Goal: Task Accomplishment & Management: Use online tool/utility

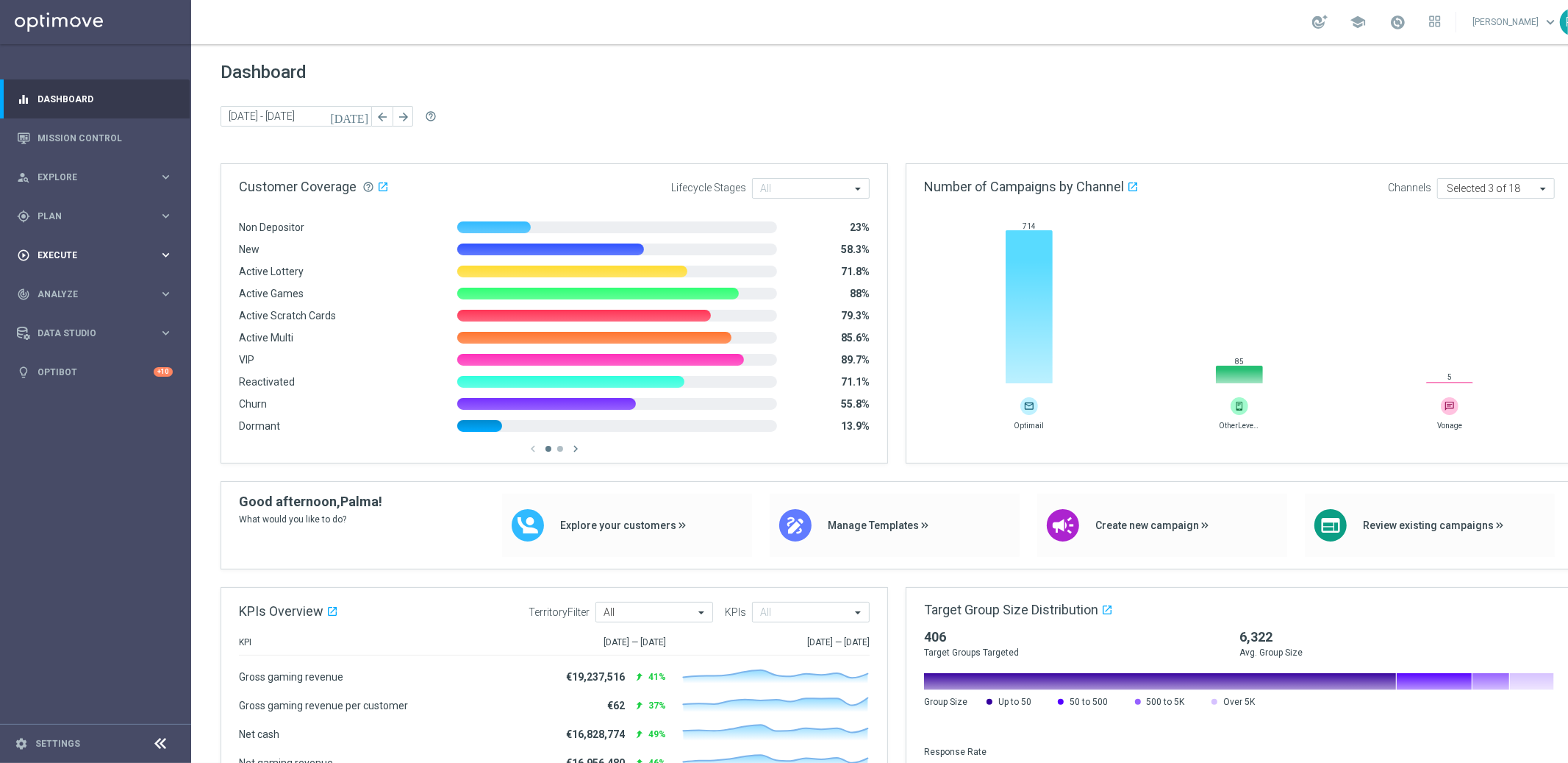
click at [64, 256] on span "Execute" at bounding box center [98, 255] width 122 height 8
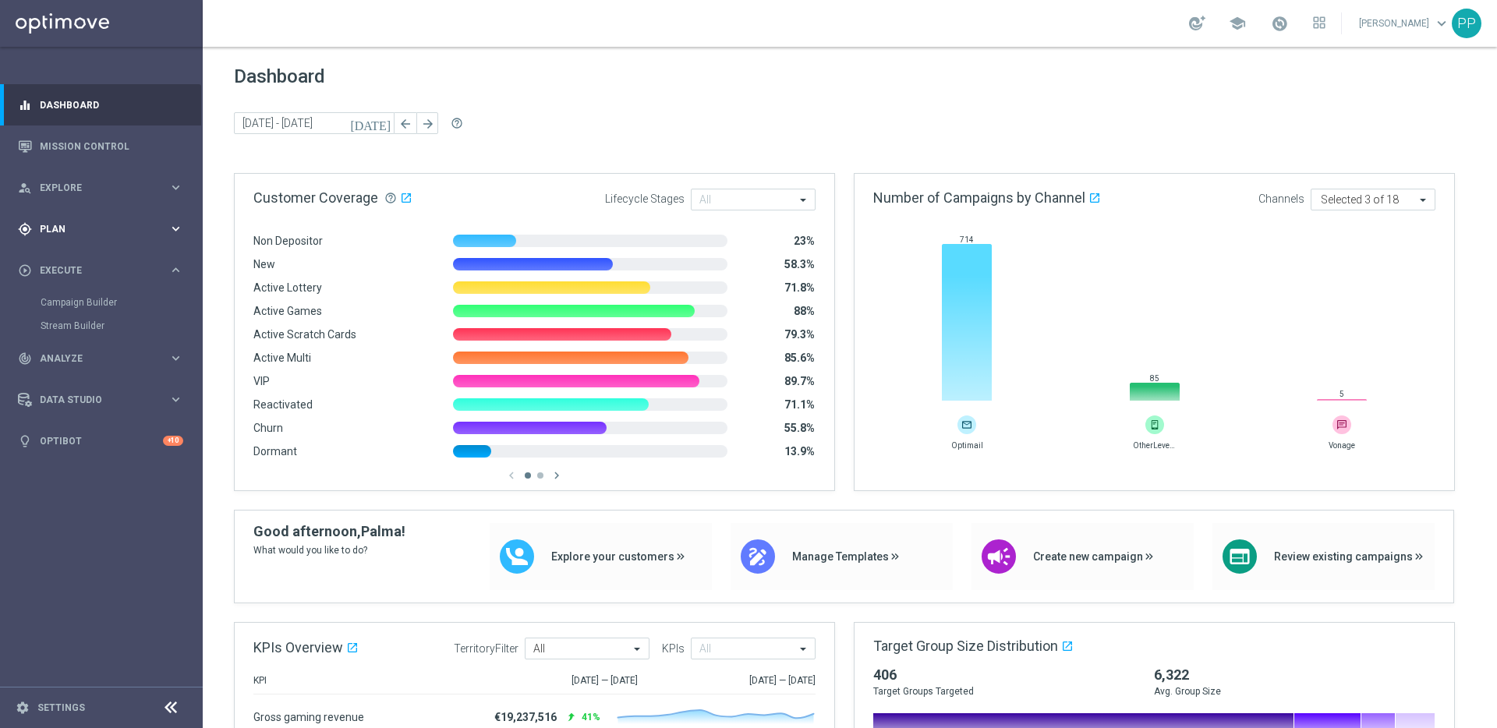
click at [51, 230] on span "Plan" at bounding box center [104, 229] width 129 height 9
click at [59, 312] on span "Templates" at bounding box center [96, 307] width 111 height 9
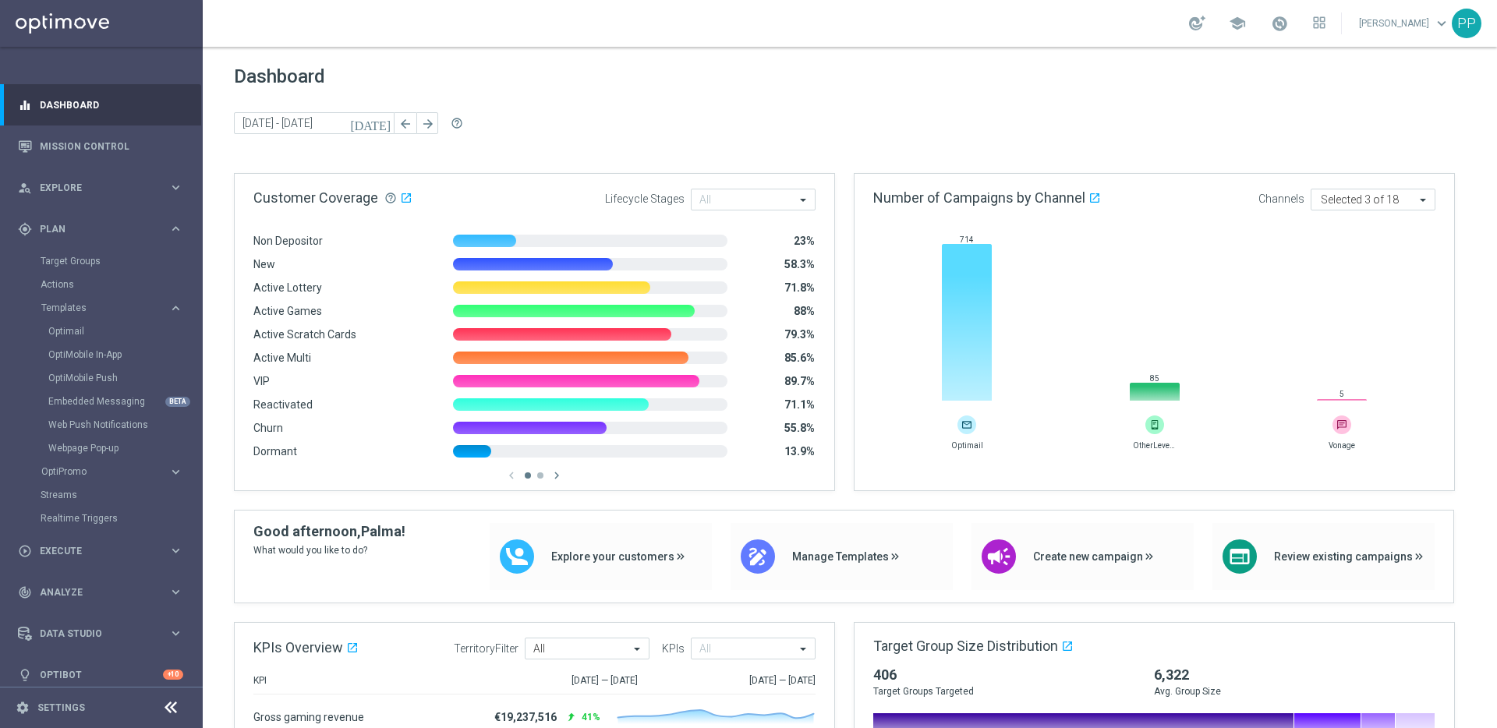
click at [73, 338] on div "Optimail" at bounding box center [124, 331] width 153 height 23
click at [69, 333] on link "Optimail" at bounding box center [105, 331] width 114 height 12
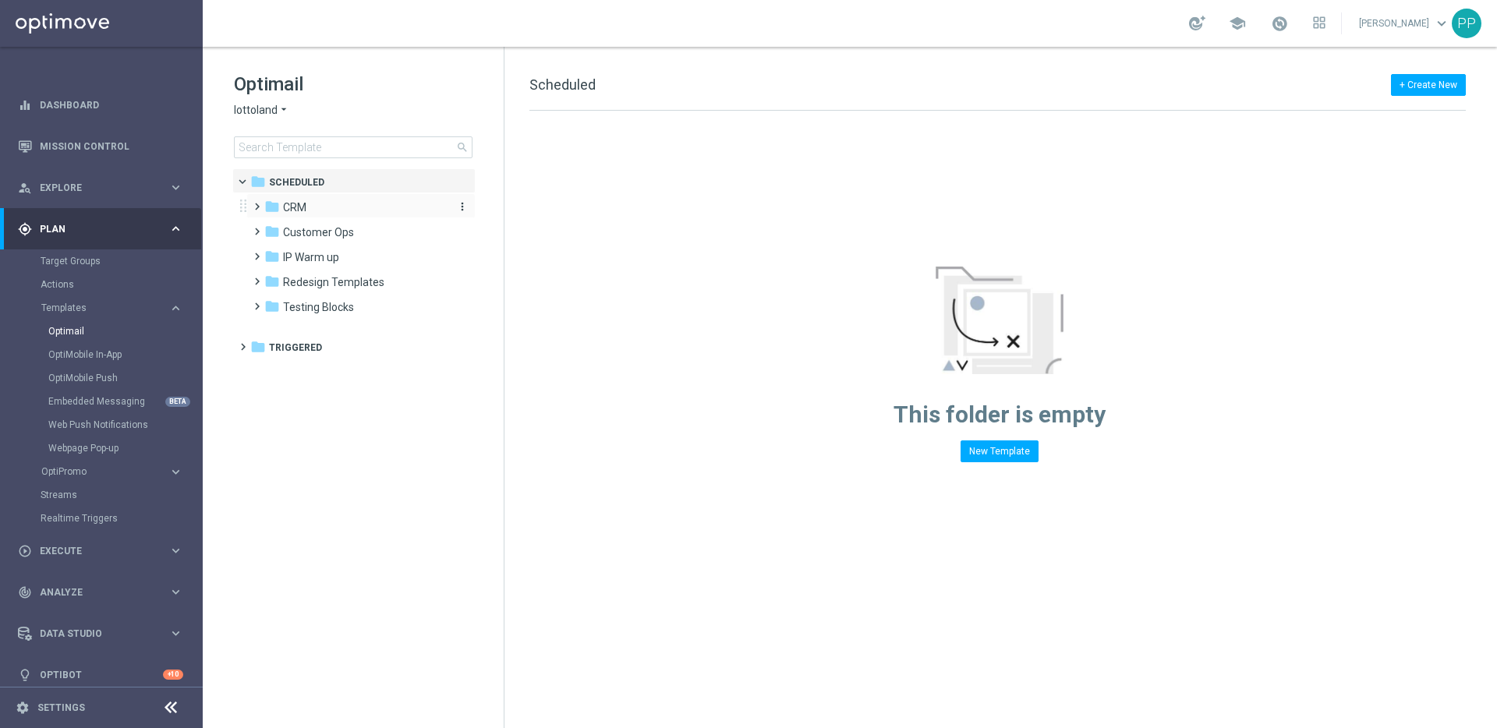
click at [287, 214] on span "CRM" at bounding box center [294, 207] width 23 height 14
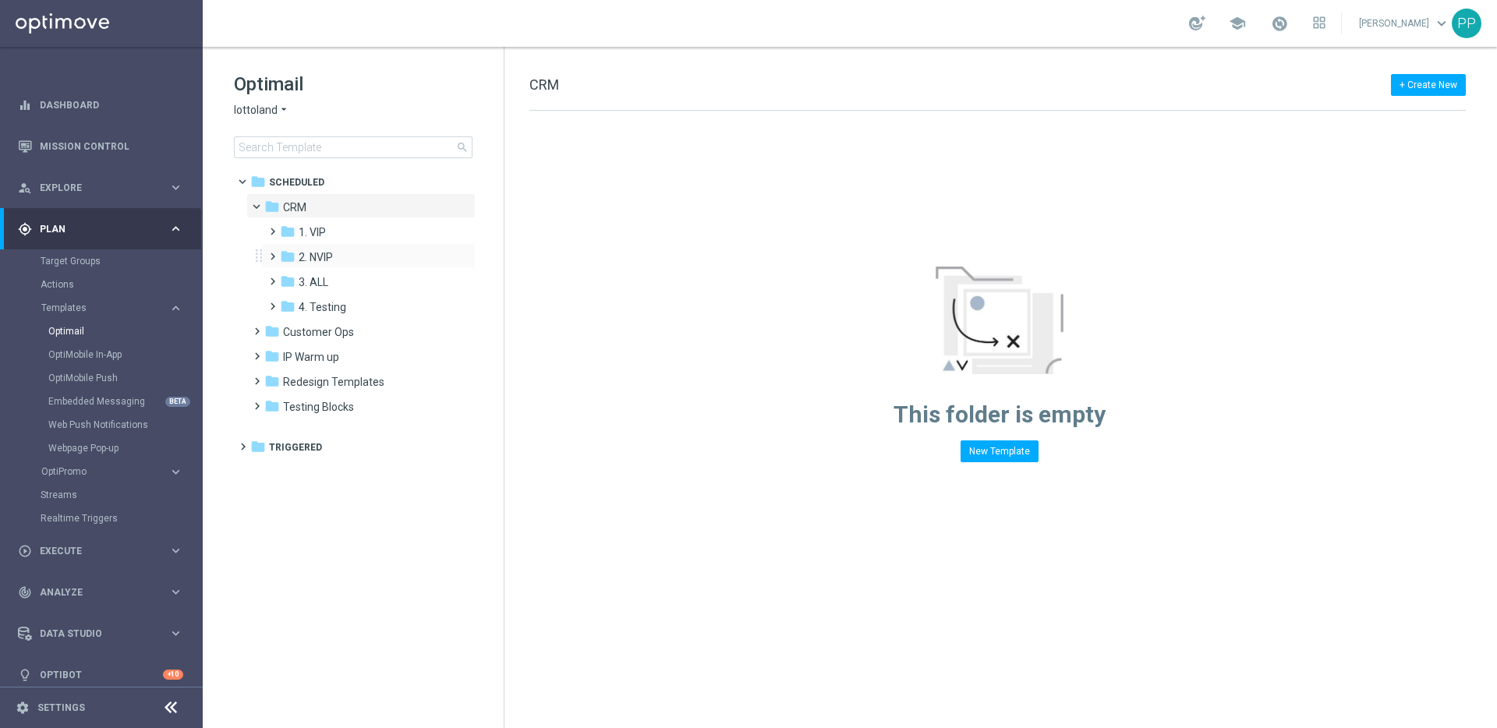
click at [271, 253] on span at bounding box center [269, 249] width 7 height 6
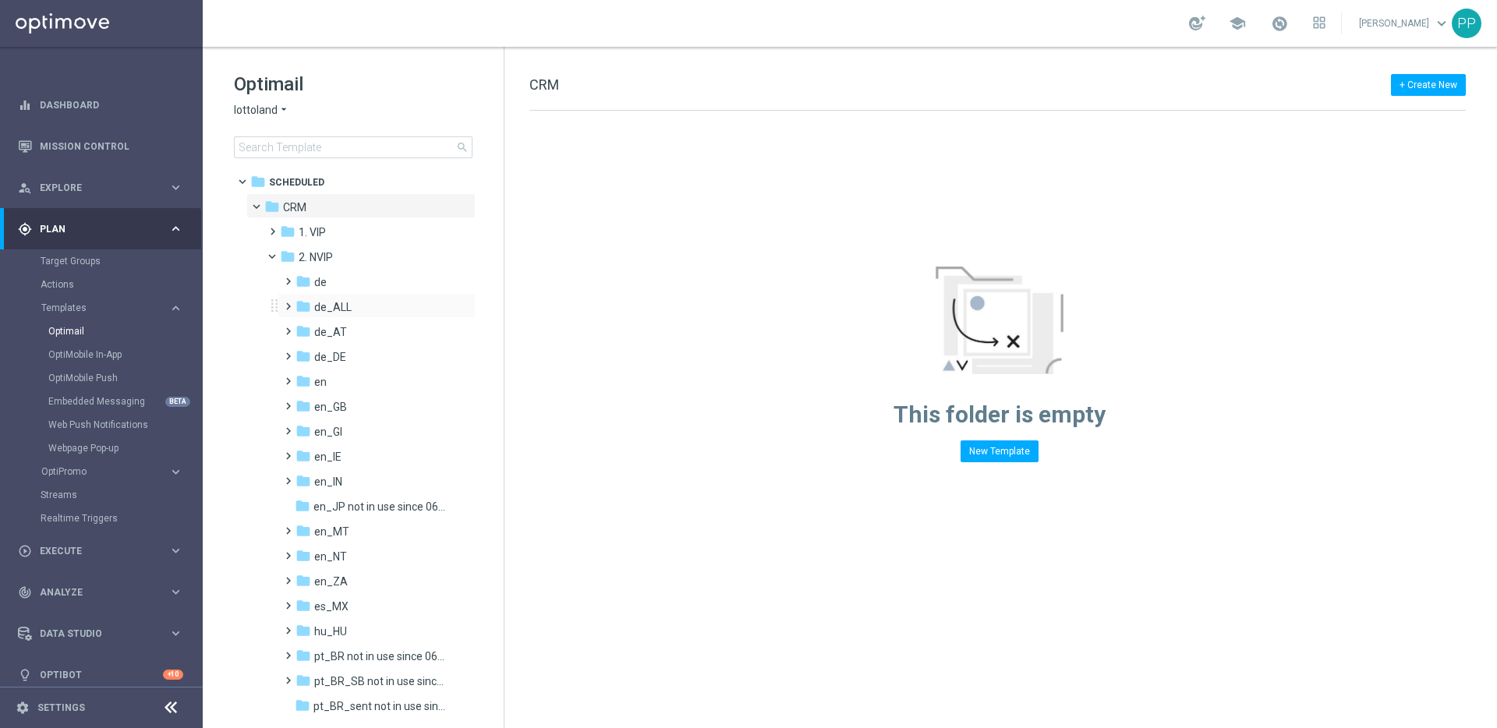
click at [285, 303] on span at bounding box center [284, 299] width 7 height 6
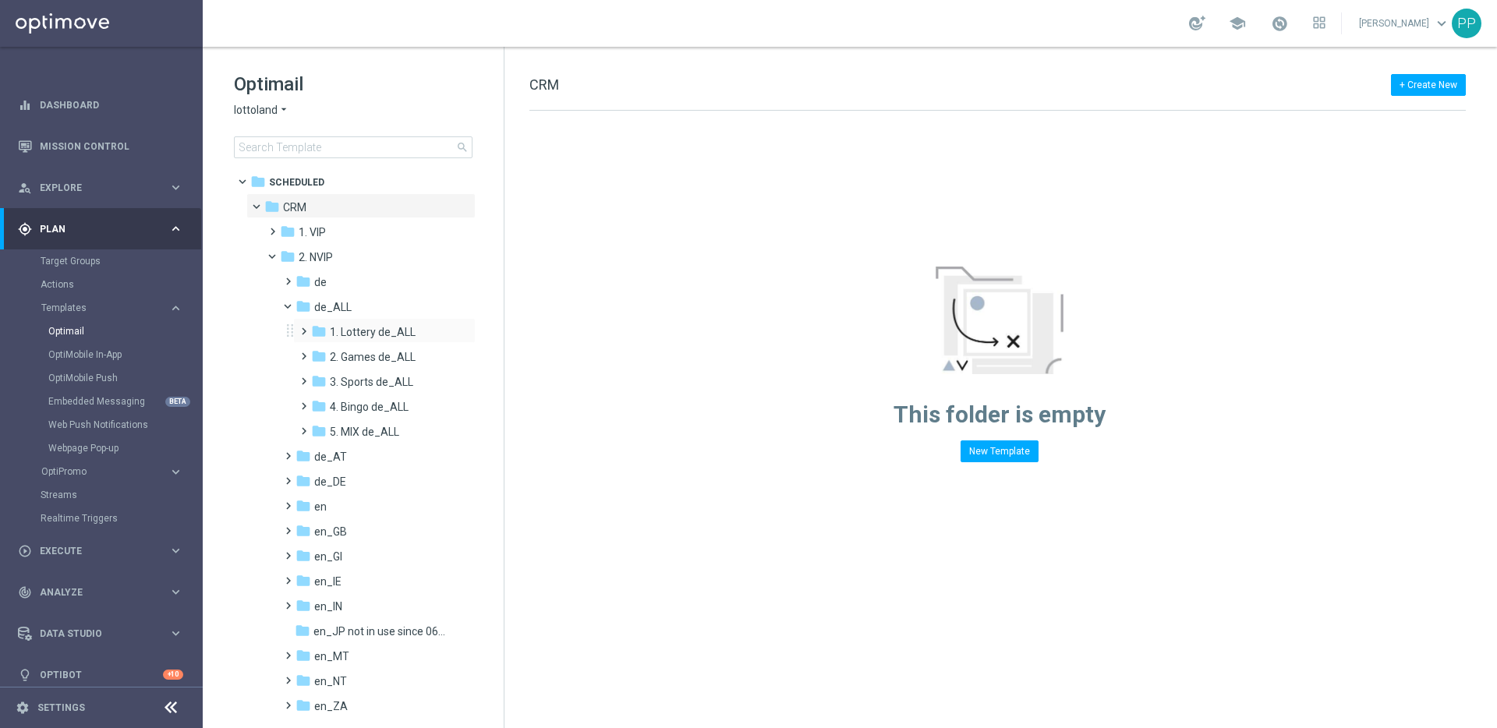
click at [304, 327] on span at bounding box center [300, 324] width 7 height 6
click at [317, 351] on span at bounding box center [316, 349] width 7 height 6
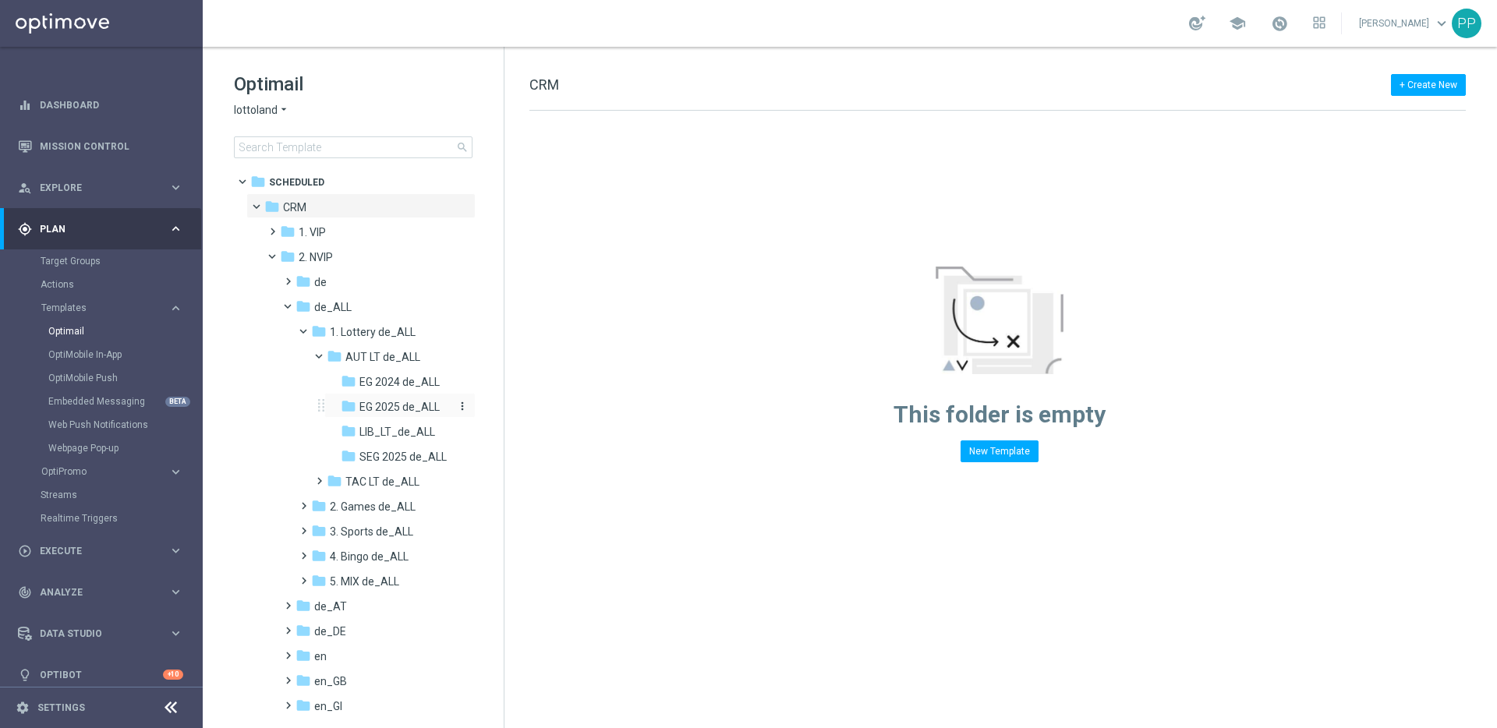
click at [377, 401] on span "EG 2025 de_ALL" at bounding box center [399, 407] width 80 height 14
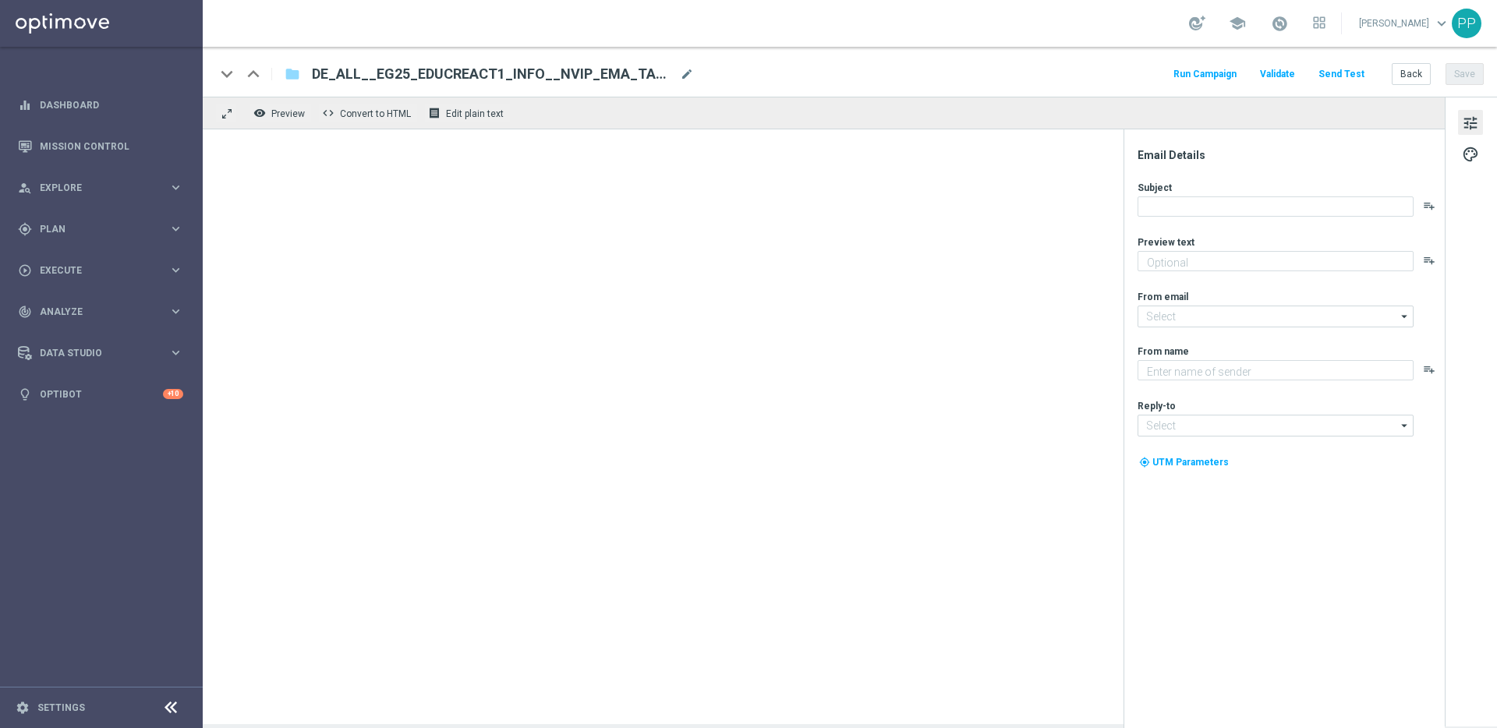
type textarea "Alle Infos zur El Gordo Weihnachtslotterie für dich"
type input "mail@crm.lottoland.com"
type textarea "Lottoland"
type input "service@lottoland.com"
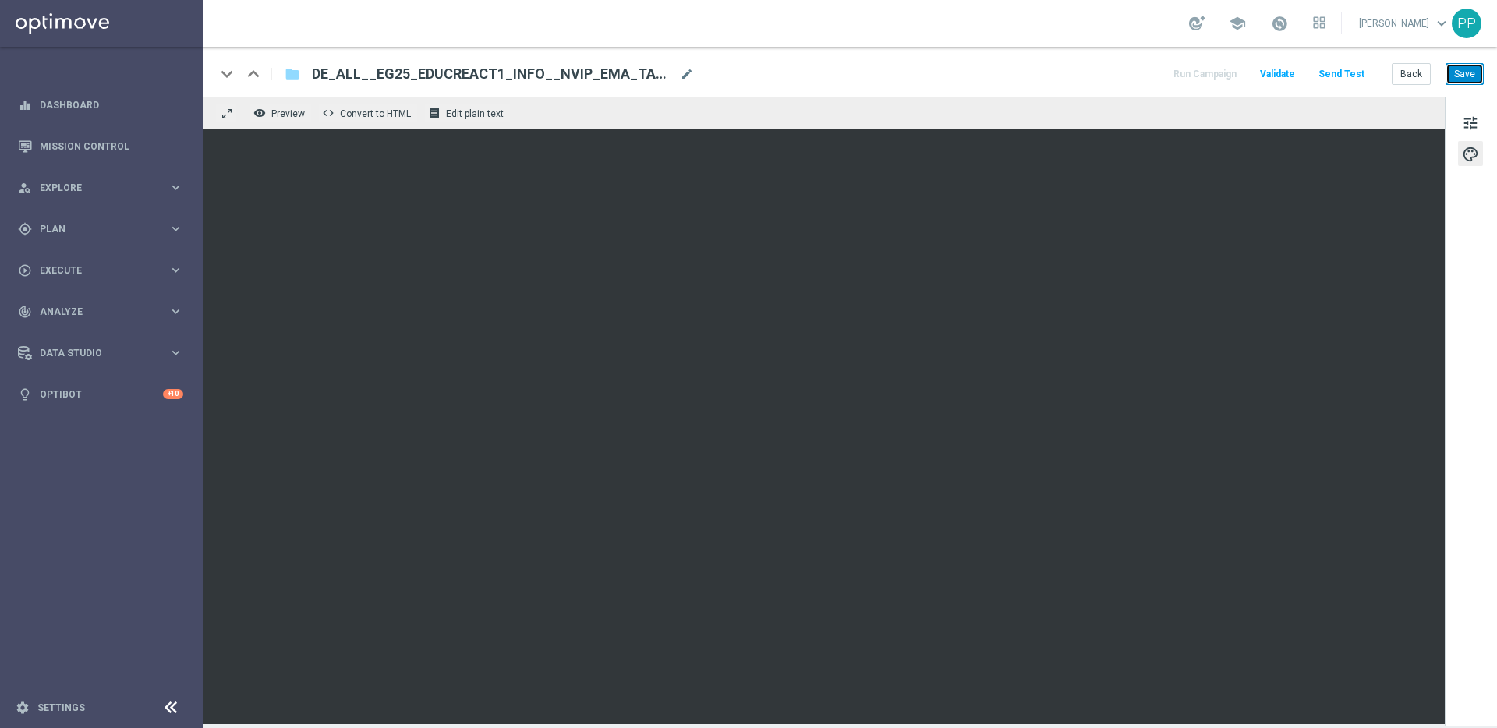
click at [1468, 76] on button "Save" at bounding box center [1464, 74] width 38 height 22
click at [1458, 73] on button "Save" at bounding box center [1464, 74] width 38 height 22
click at [1350, 73] on button "Send Test" at bounding box center [1341, 74] width 51 height 21
click at [1335, 73] on button "Send Test" at bounding box center [1341, 74] width 51 height 21
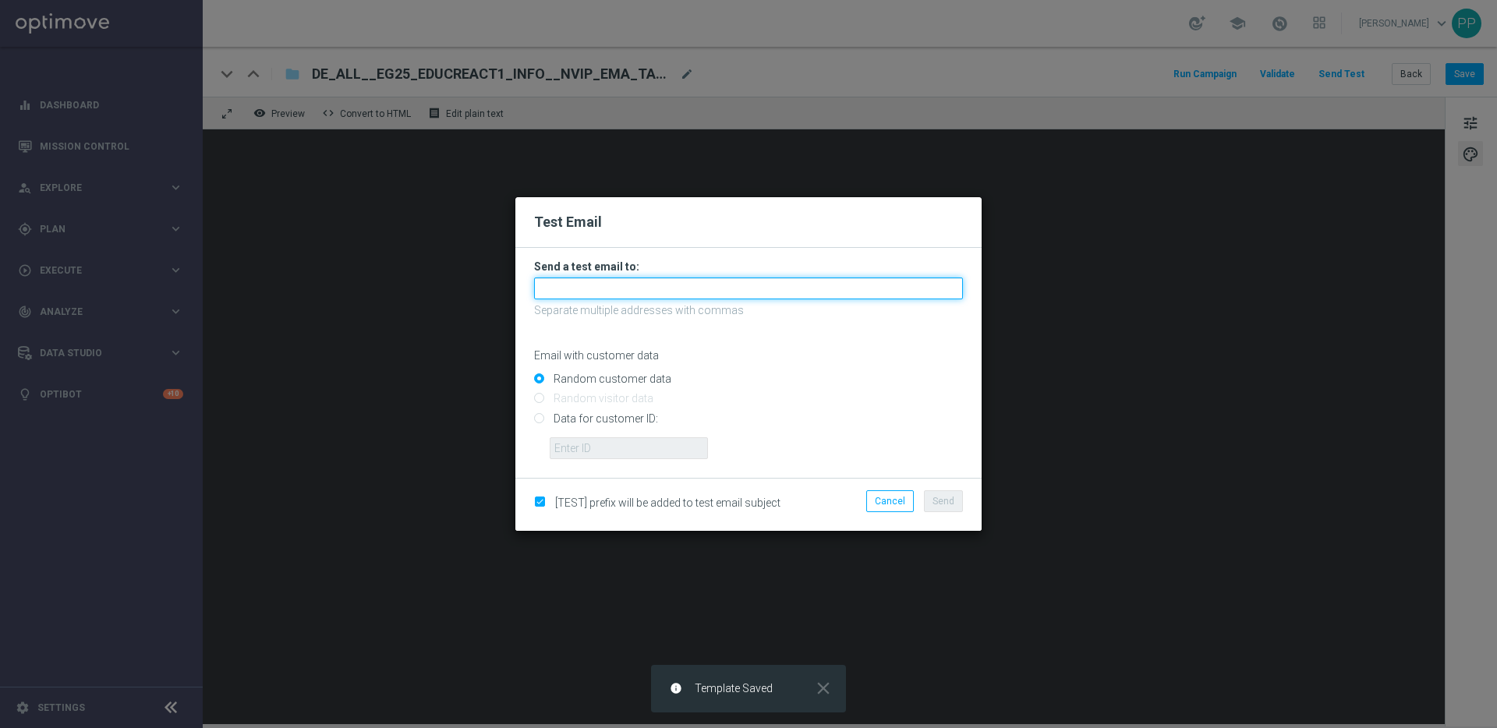
click at [655, 292] on input "text" at bounding box center [748, 289] width 429 height 22
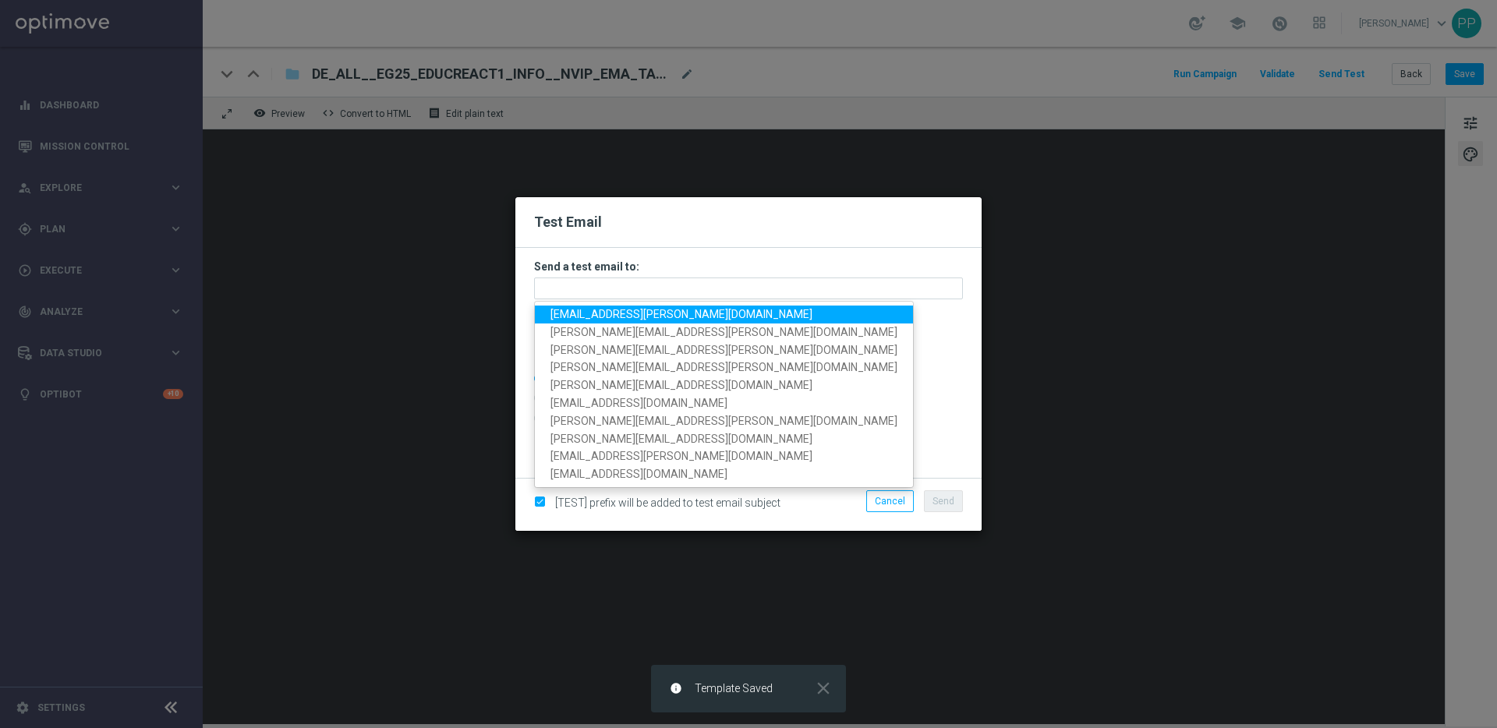
click at [606, 311] on span "palma.prieto@lottoland.com" at bounding box center [681, 314] width 262 height 12
type input "palma.prieto@lottoland.com"
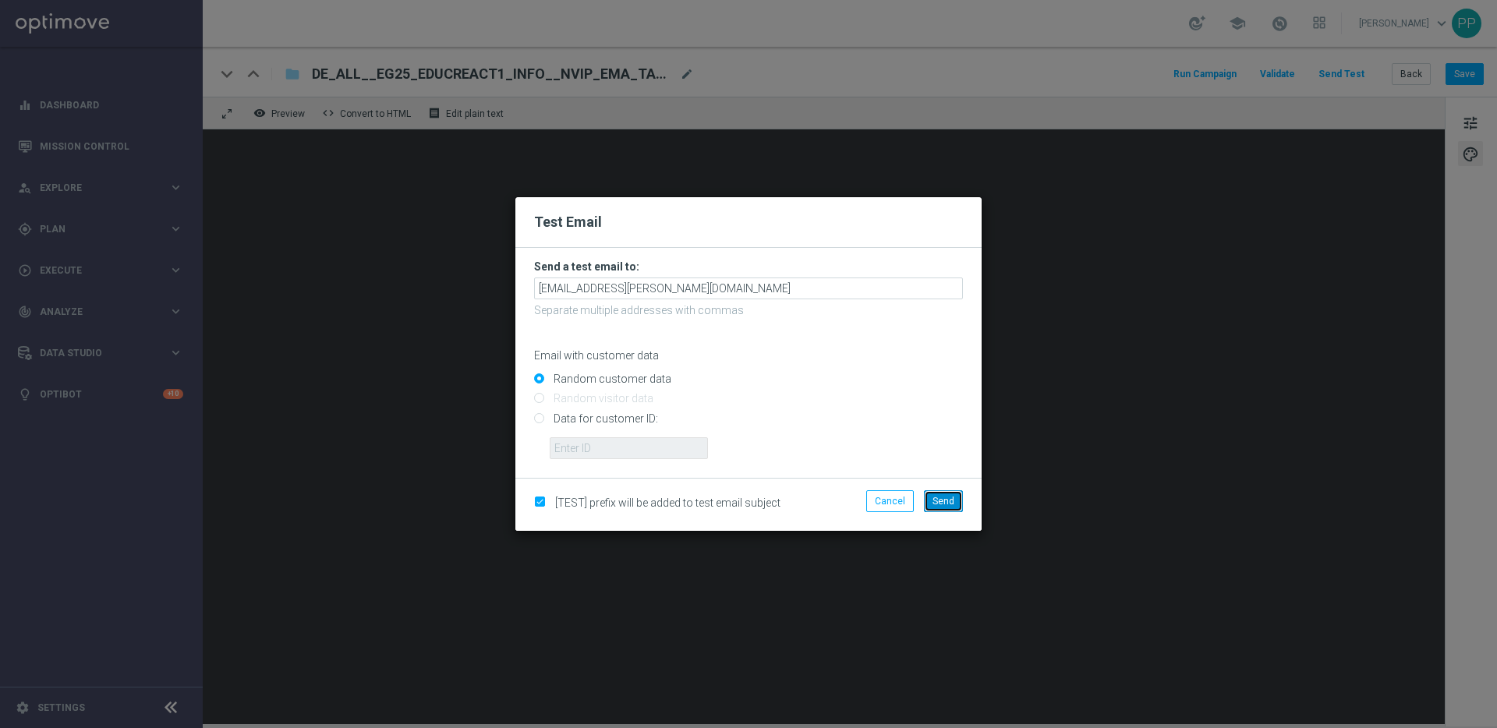
click at [942, 504] on span "Send" at bounding box center [943, 501] width 22 height 11
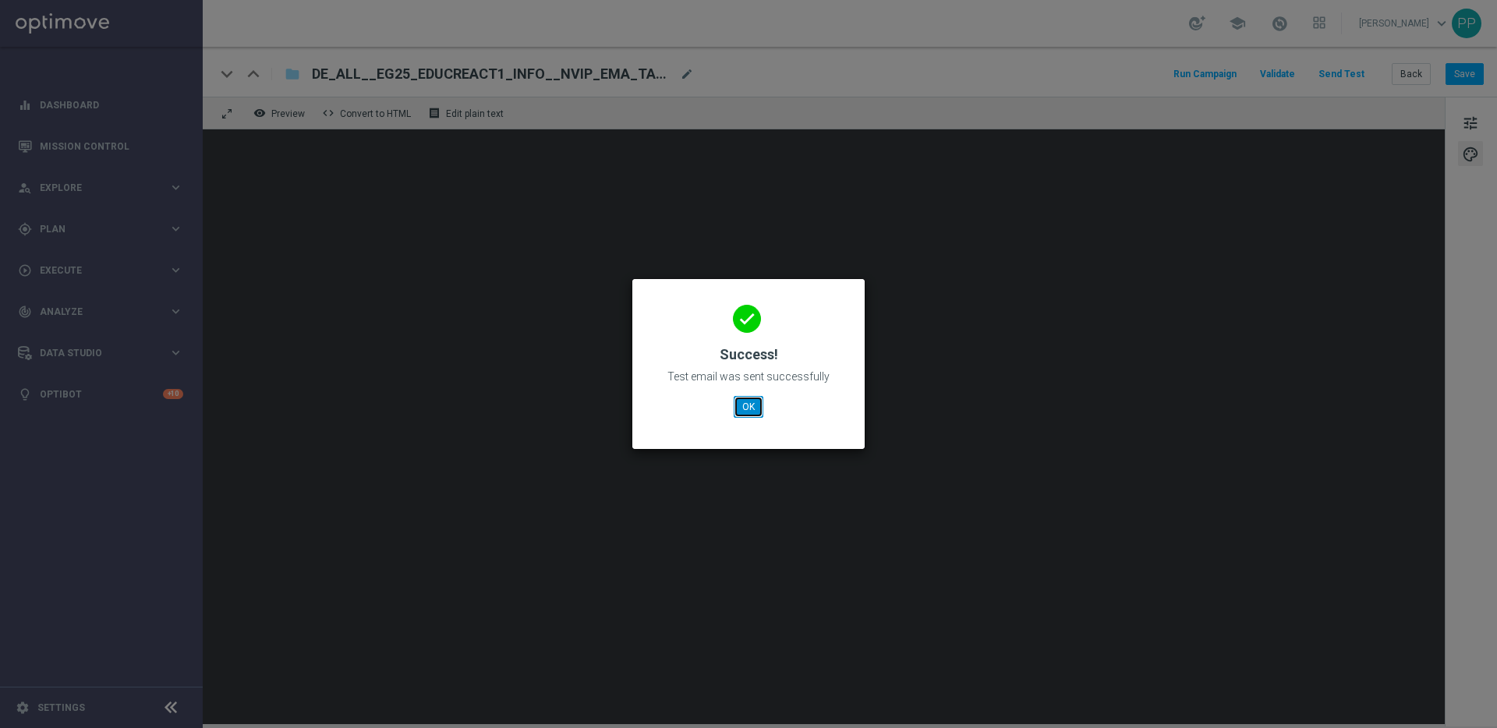
click at [750, 403] on button "OK" at bounding box center [749, 407] width 30 height 22
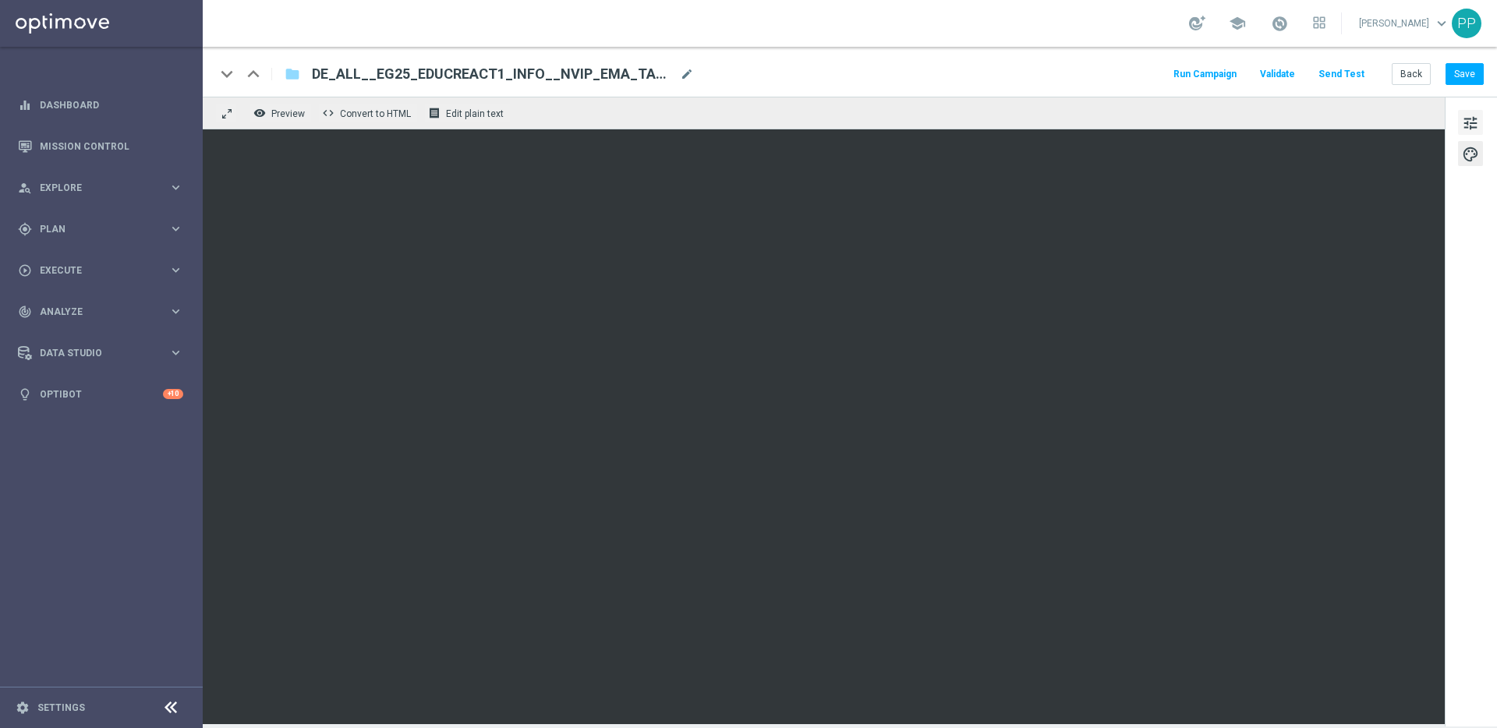
click at [1465, 124] on span "tune" at bounding box center [1470, 123] width 17 height 20
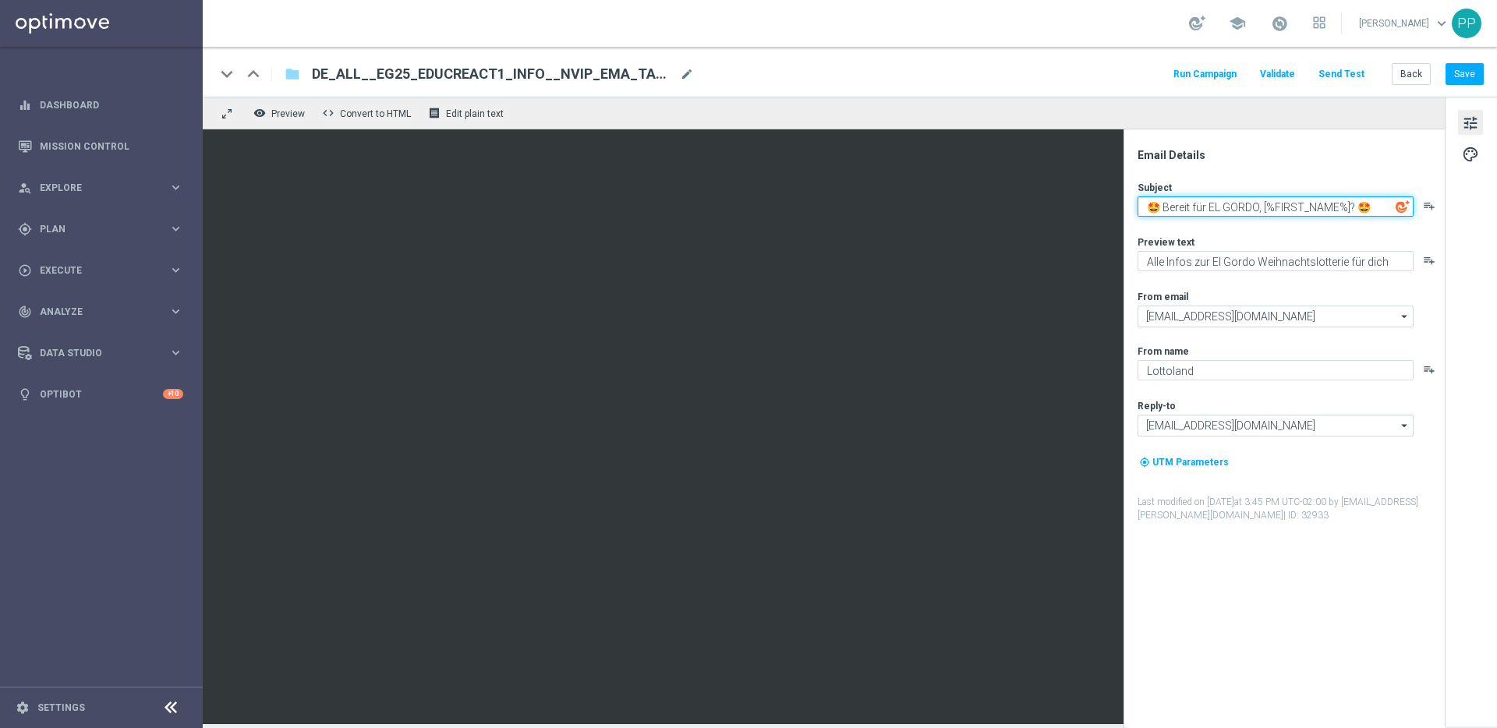
drag, startPoint x: 1148, startPoint y: 204, endPoint x: 1397, endPoint y: 205, distance: 248.7
click at [1397, 205] on div "🤩 Bereit für EL GORDO, [%FIRST_NAME%]? 🤩 playlist_add" at bounding box center [1291, 206] width 306 height 20
paste textarea "[%FIRST_NAME%], Jackpotknacker gesucht! 🧐"
type textarea "🧐 [%FIRST_NAME%], Jackpotknacker gesucht! 🧐"
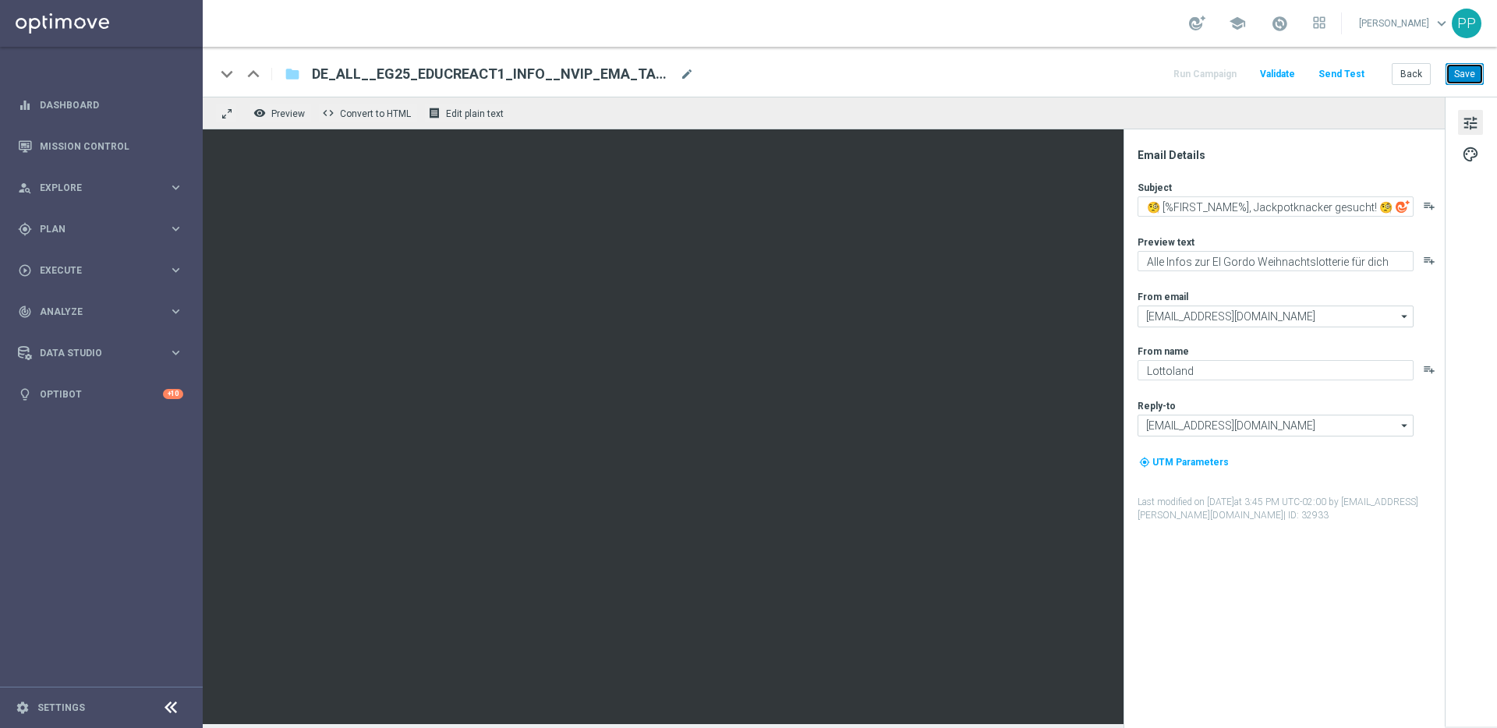
click at [1461, 78] on button "Save" at bounding box center [1464, 74] width 38 height 22
click at [1351, 76] on button "Send Test" at bounding box center [1341, 74] width 51 height 21
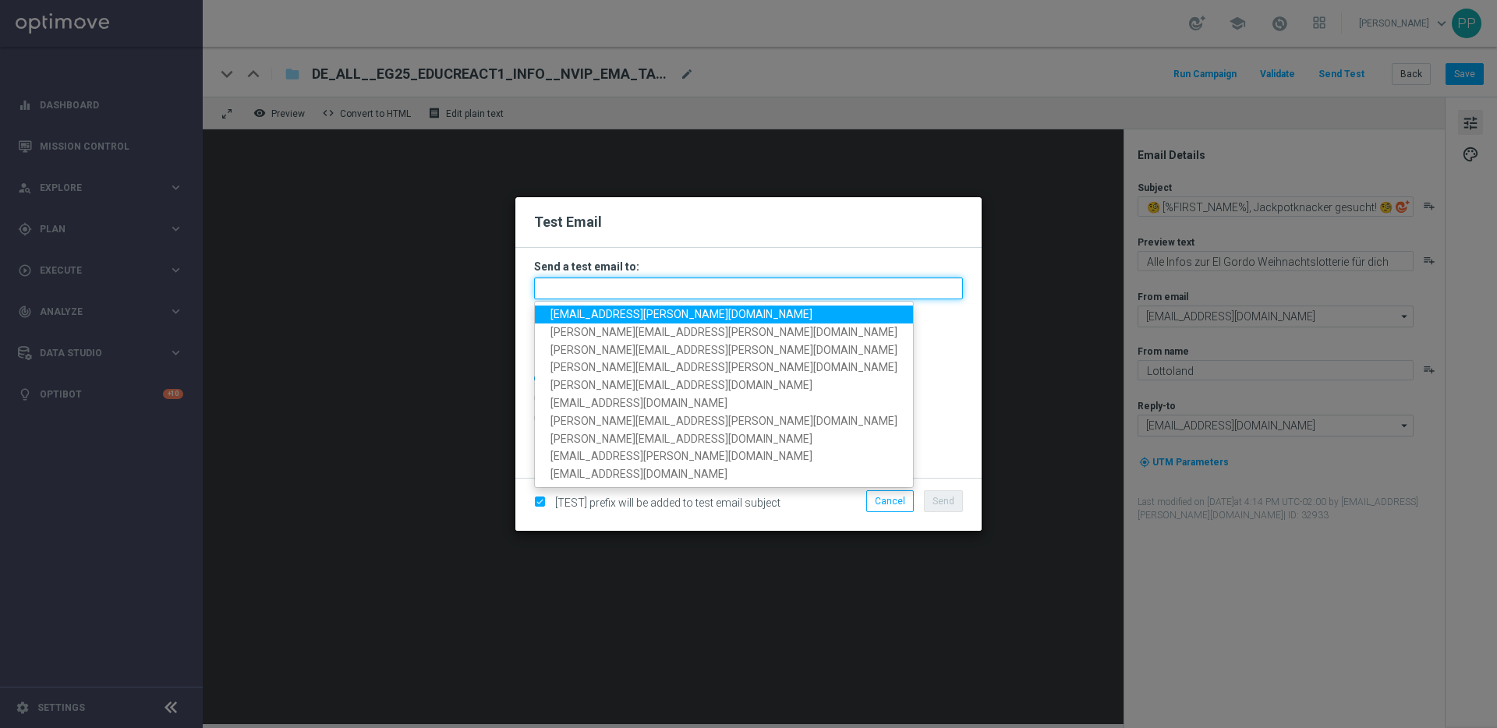
click at [576, 282] on input "text" at bounding box center [748, 289] width 429 height 22
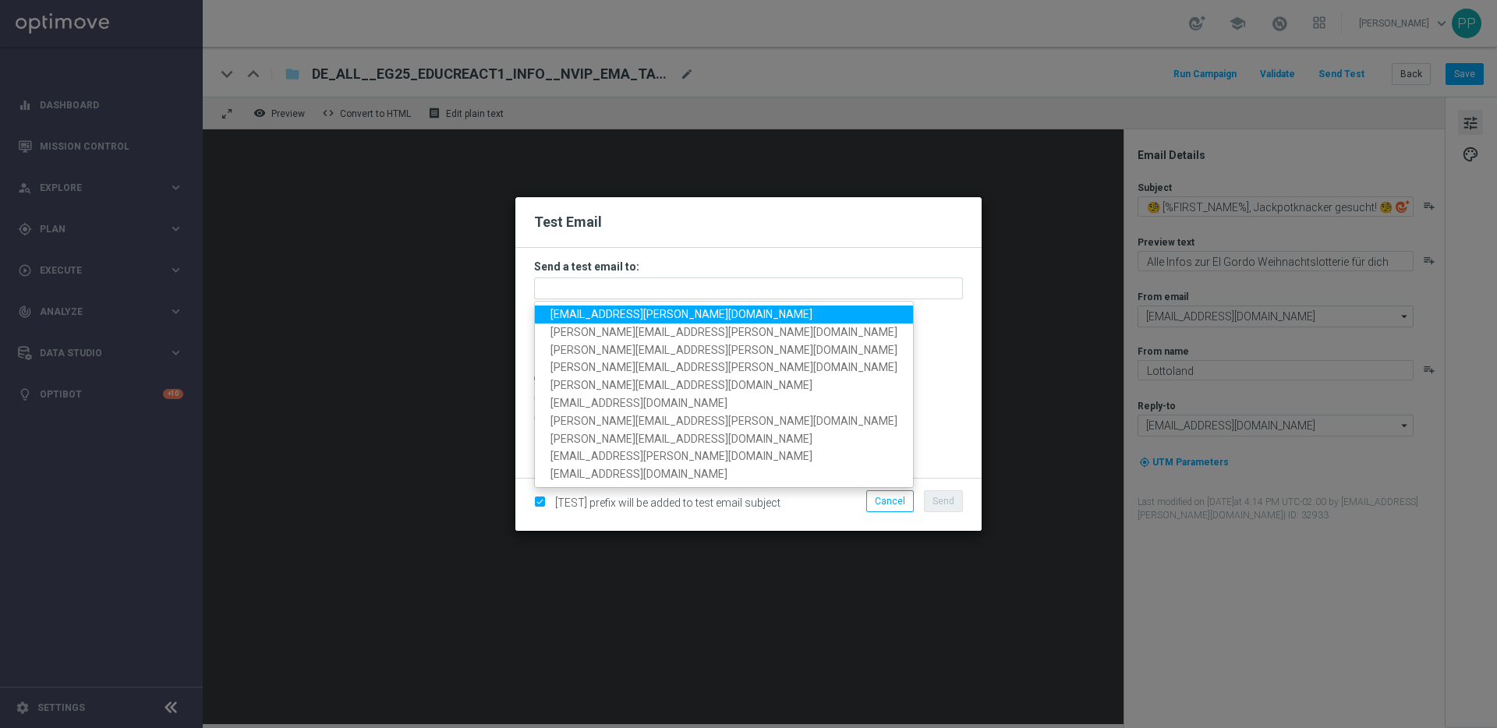
click at [568, 309] on span "palma.prieto@lottoland.com" at bounding box center [681, 314] width 262 height 12
type input "palma.prieto@lottoland.com"
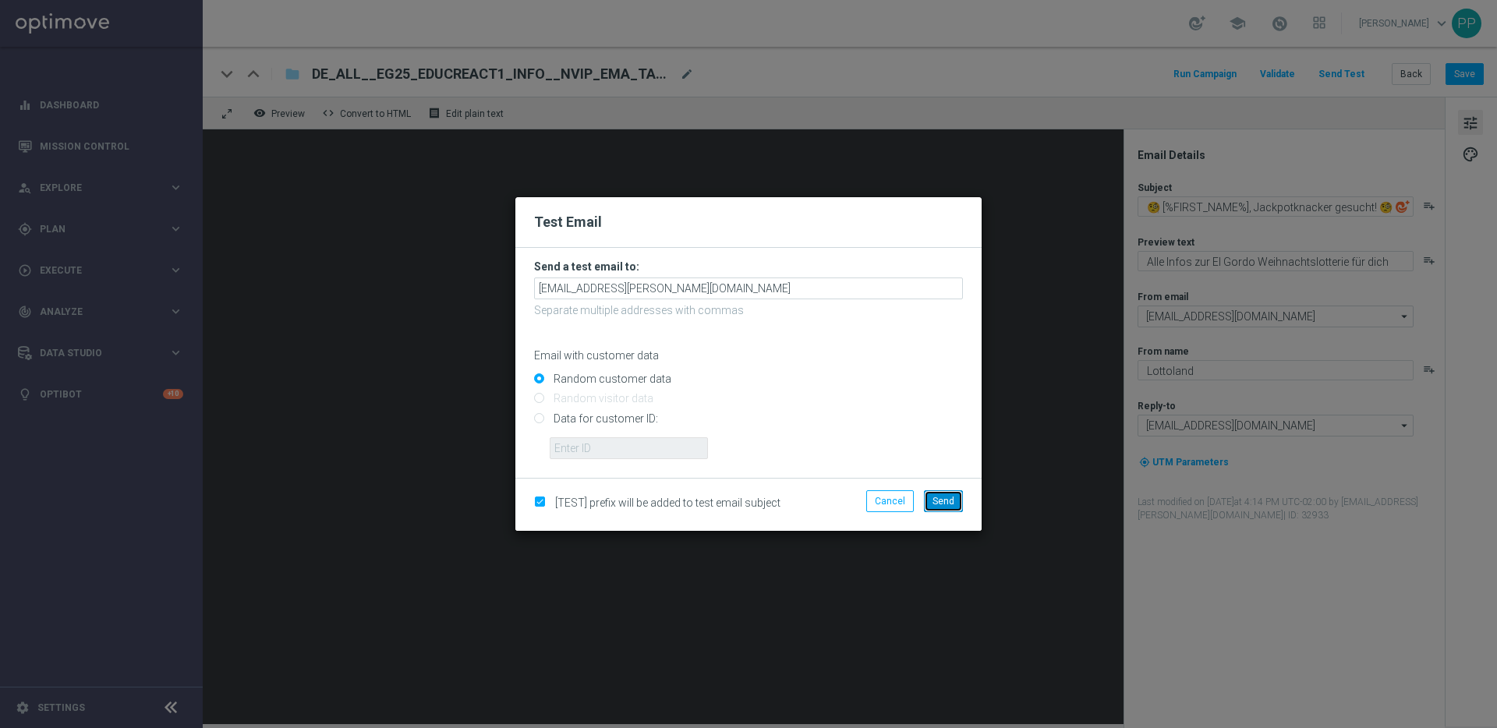
click at [935, 501] on span "Send" at bounding box center [943, 501] width 22 height 11
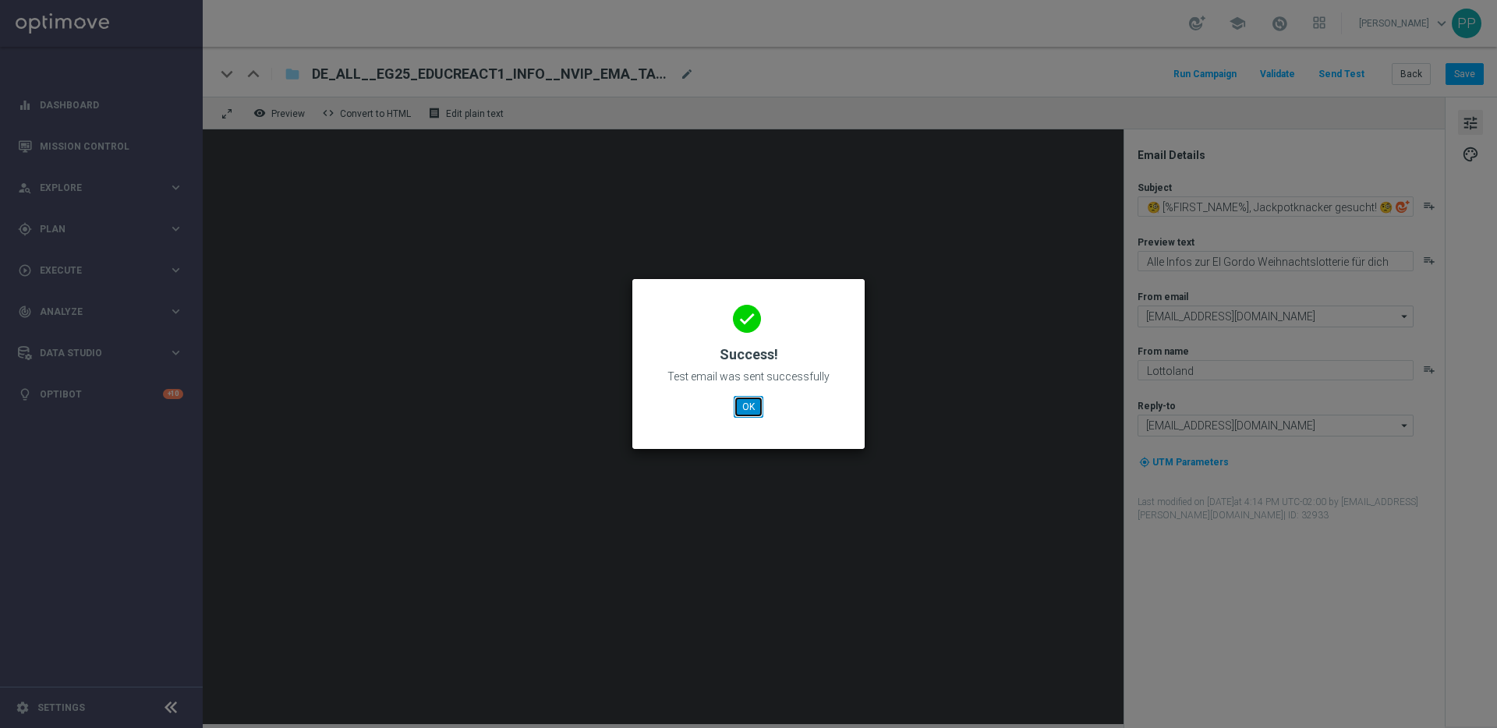
click at [750, 401] on button "OK" at bounding box center [749, 407] width 30 height 22
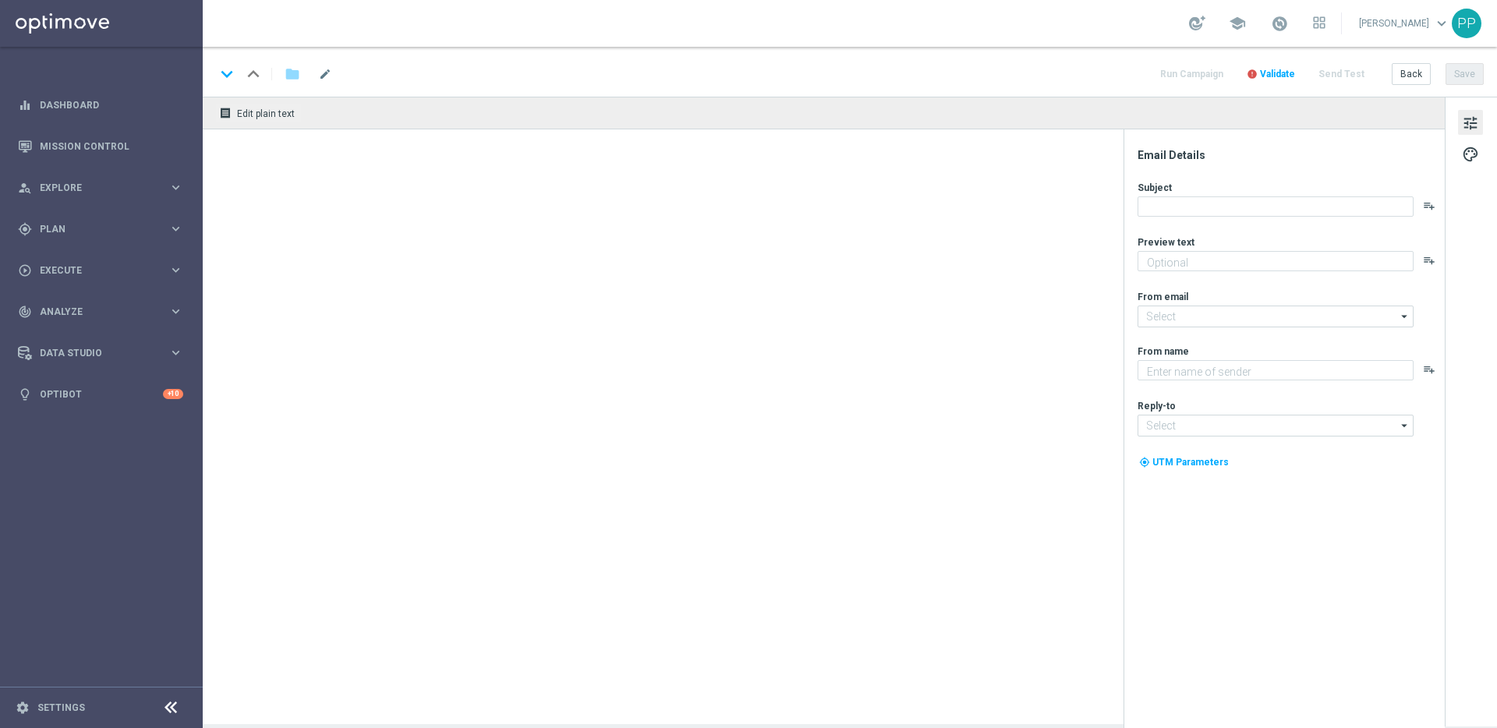
type textarea "Alle Infos zur El Gordo Weihnachtslotterie für dich."
type textarea "Lottoland"
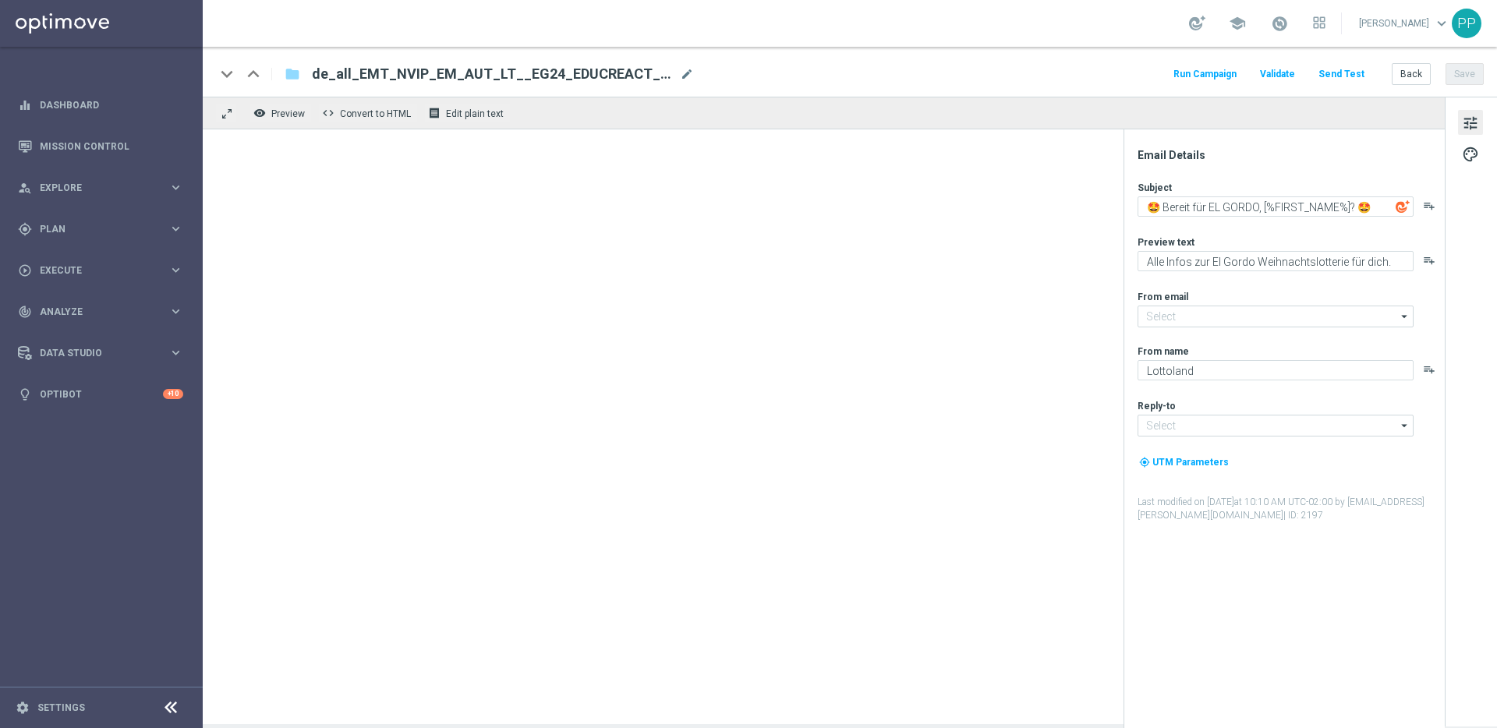
type input "mail@crm.lottoland.com"
type input "service@lottoland.com"
